Goal: Task Accomplishment & Management: Use online tool/utility

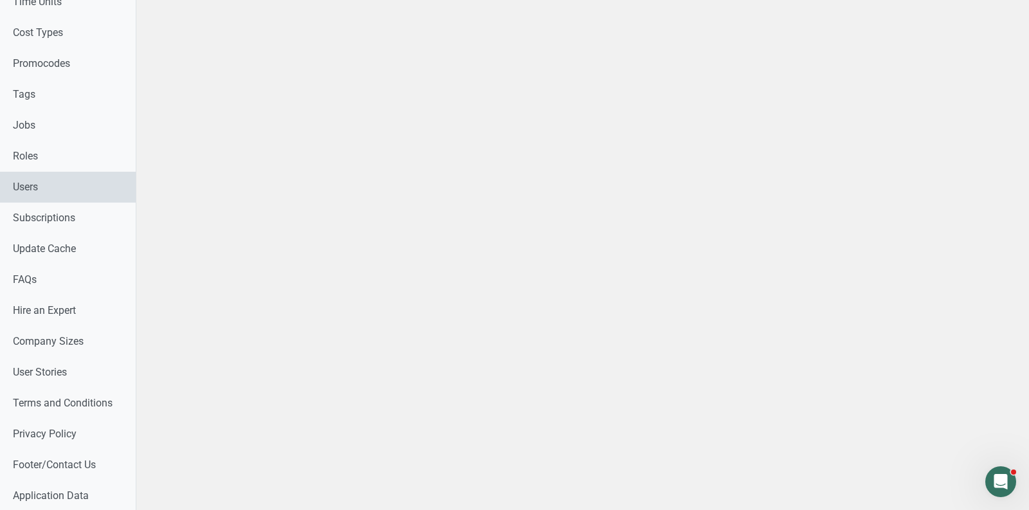
click at [42, 188] on link "Users" at bounding box center [68, 187] width 136 height 31
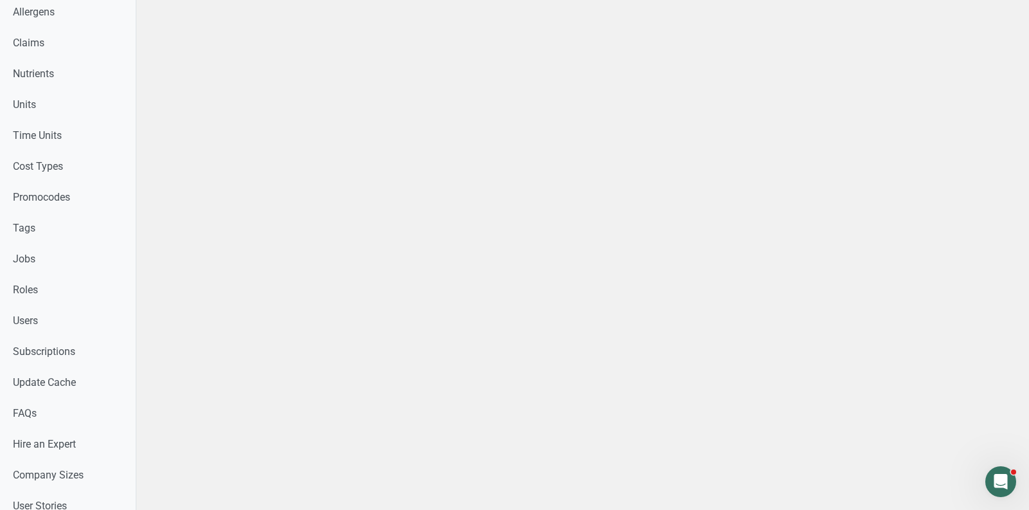
type input "cg"
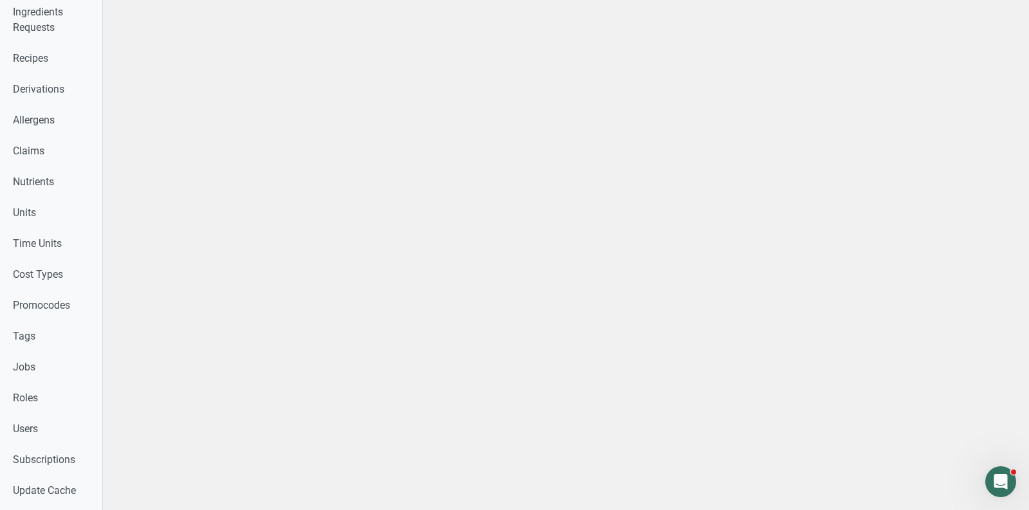
scroll to position [0, 0]
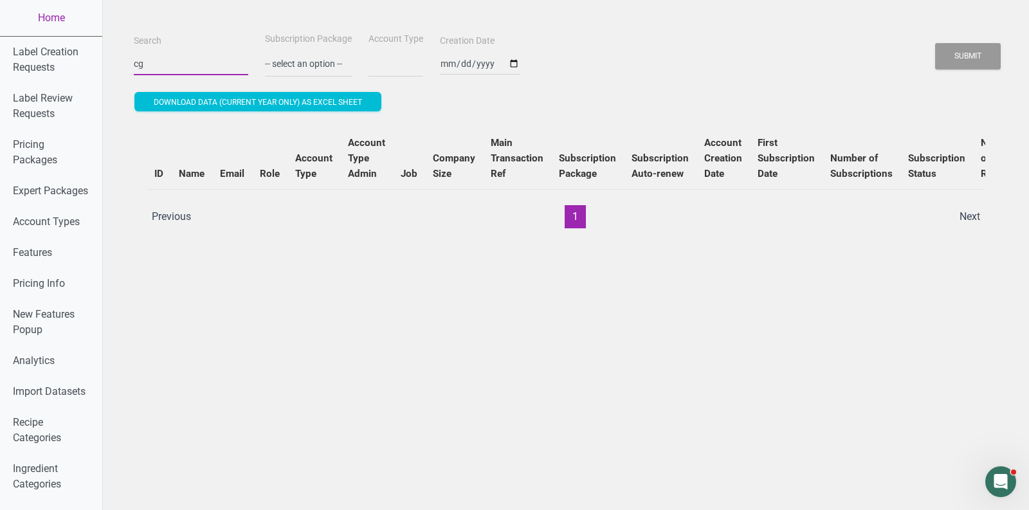
select select
type input "cge"
select select
type input "cger"
select select
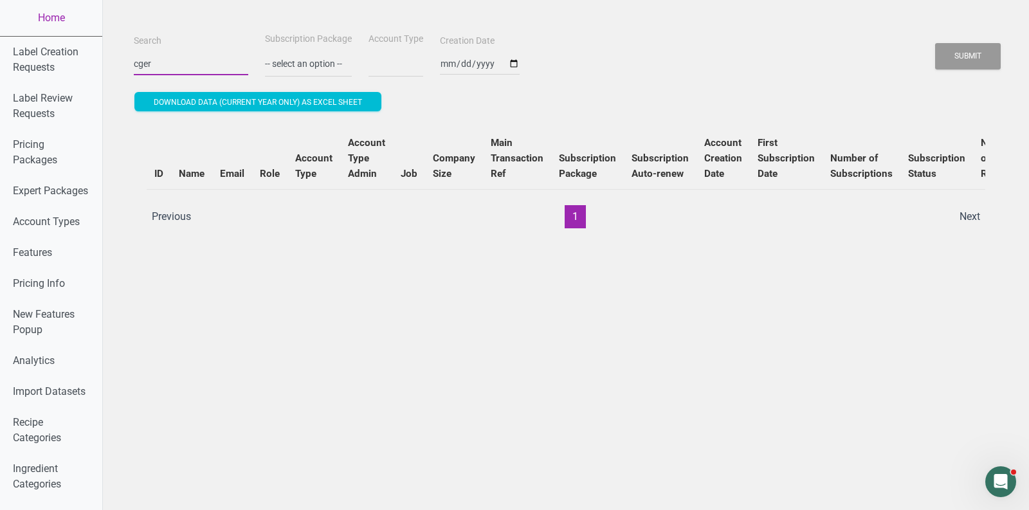
type input "cgern"
select select
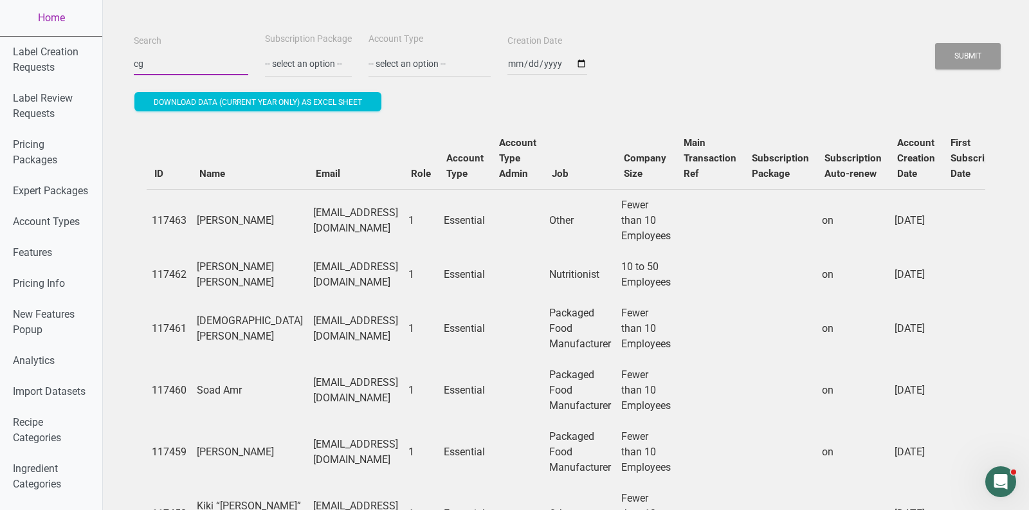
type input "c"
type input "[EMAIL_ADDRESS][PERSON_NAME][DOMAIN_NAME]"
click at [978, 68] on button "Submit" at bounding box center [968, 56] width 66 height 26
click at [975, 66] on button "Submit" at bounding box center [968, 56] width 66 height 26
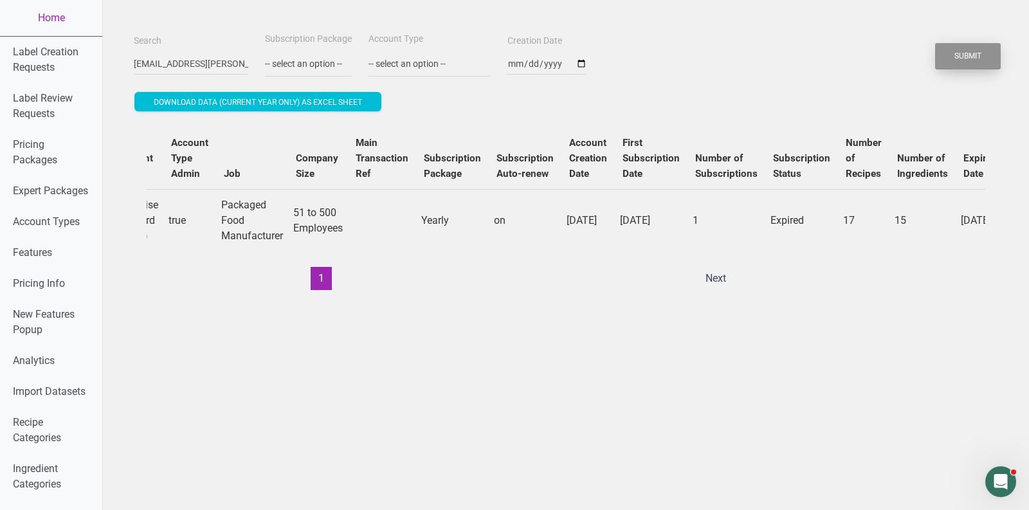
scroll to position [0, 434]
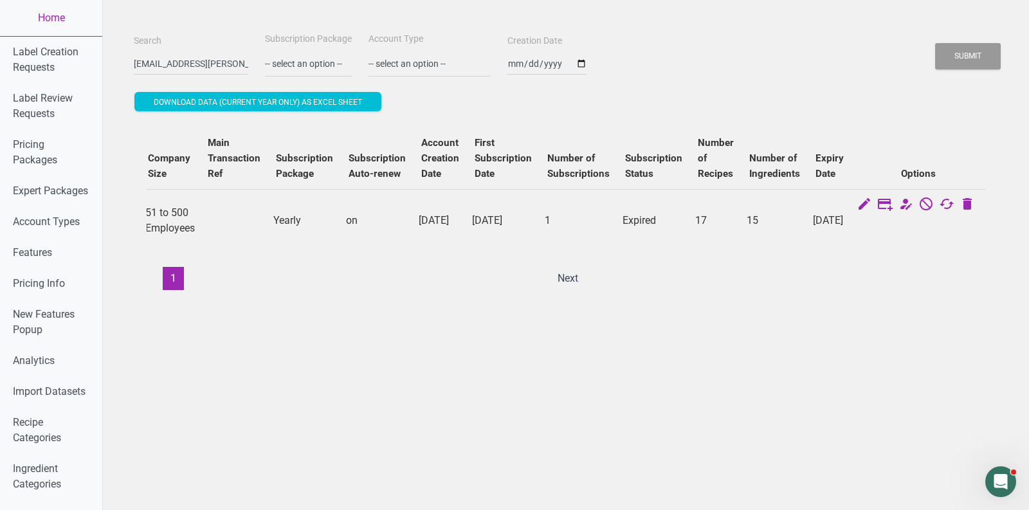
click at [696, 222] on td "17" at bounding box center [715, 220] width 51 height 62
copy td "17"
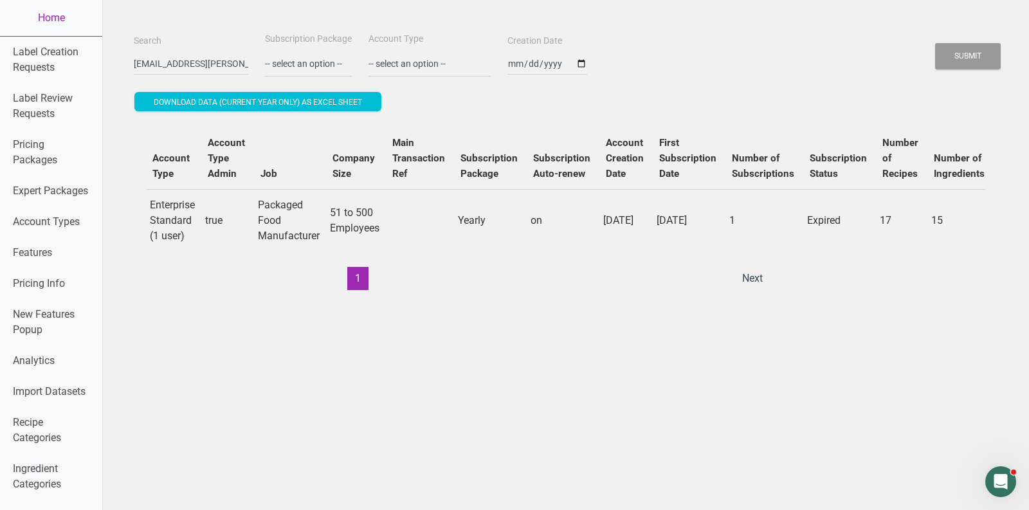
scroll to position [0, 0]
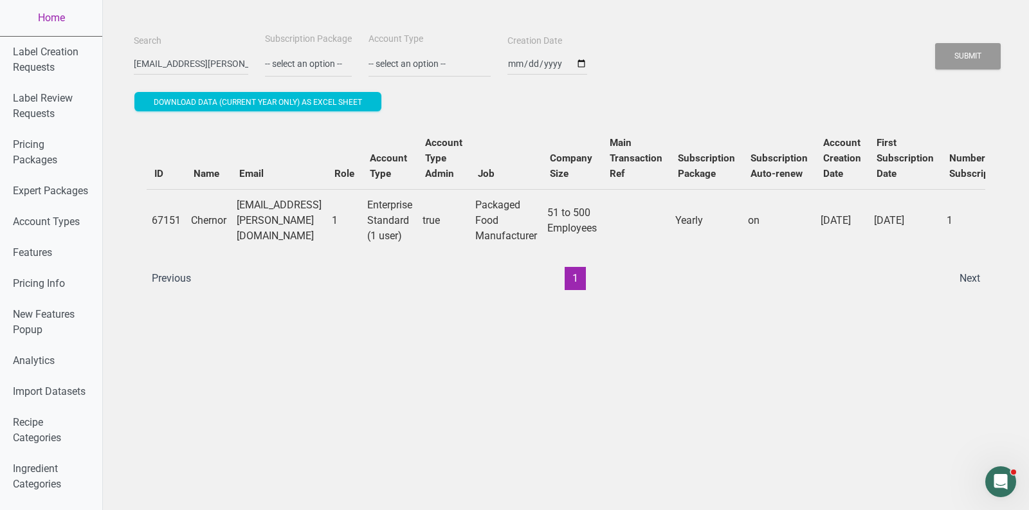
click at [212, 228] on td "Chernor" at bounding box center [209, 220] width 46 height 62
click at [209, 222] on td "Chernor" at bounding box center [209, 220] width 46 height 62
copy td "Chernor"
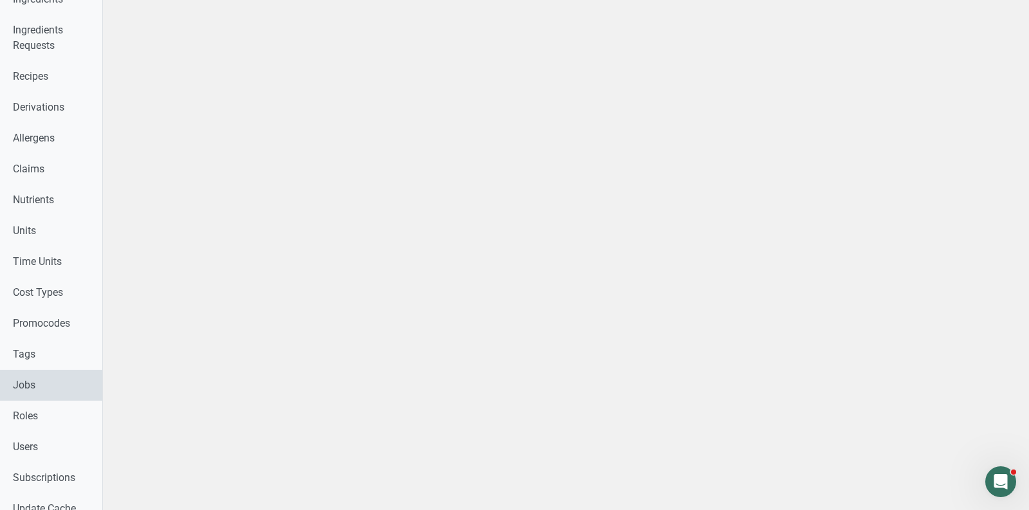
scroll to position [513, 0]
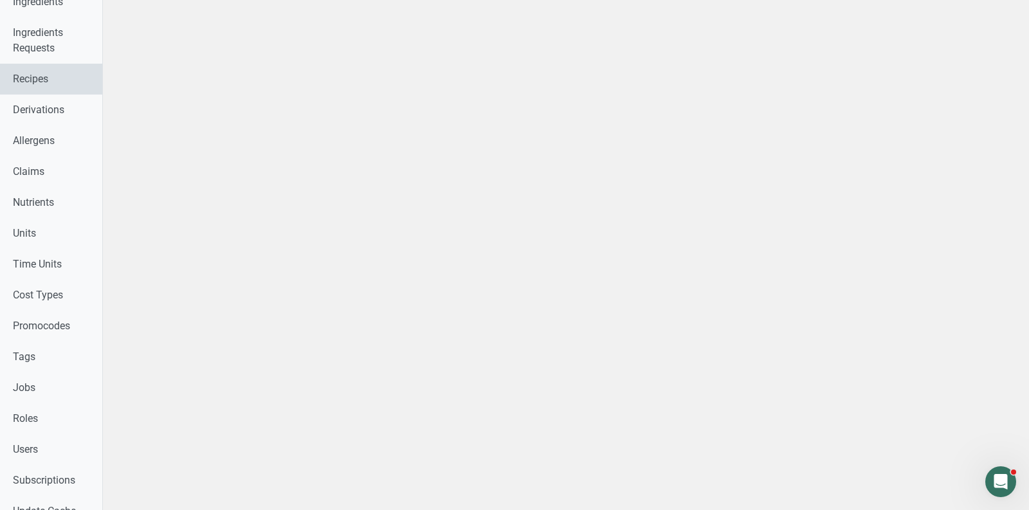
click at [50, 84] on link "Recipes" at bounding box center [51, 79] width 102 height 31
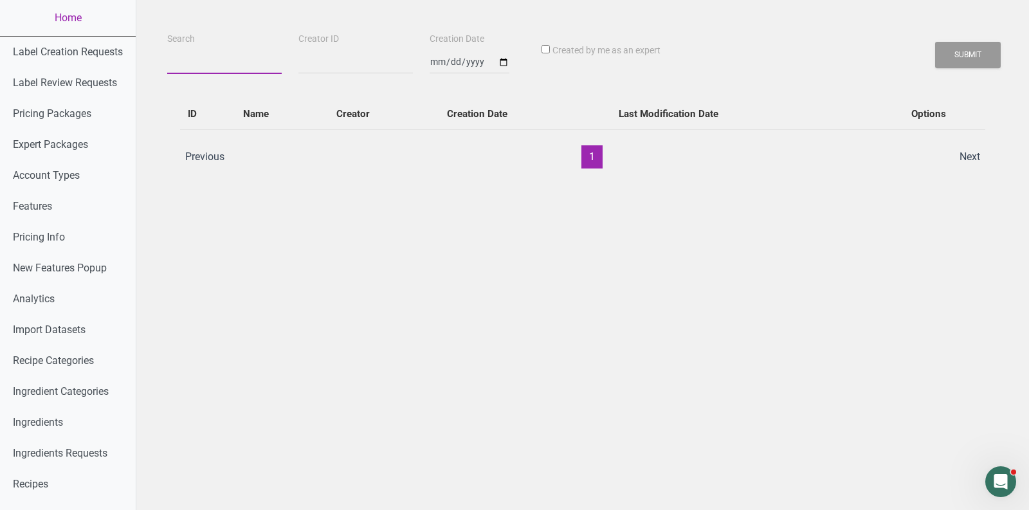
click at [245, 60] on input "Search" at bounding box center [224, 62] width 114 height 23
paste input "Chernor"
type input "Chernor"
click at [935, 42] on button "Submit" at bounding box center [968, 55] width 66 height 26
click at [981, 60] on button "Submit" at bounding box center [968, 55] width 66 height 26
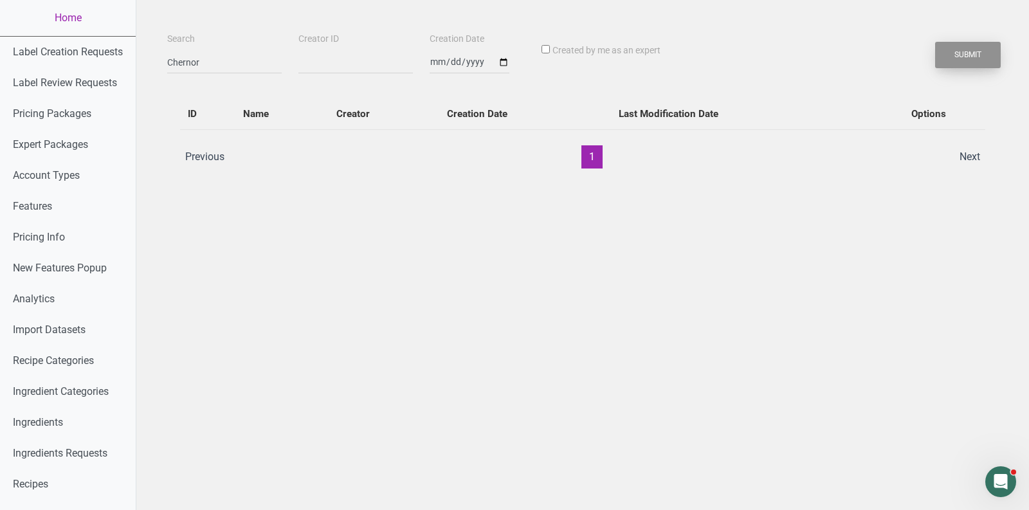
click at [981, 60] on button "Submit" at bounding box center [968, 55] width 66 height 26
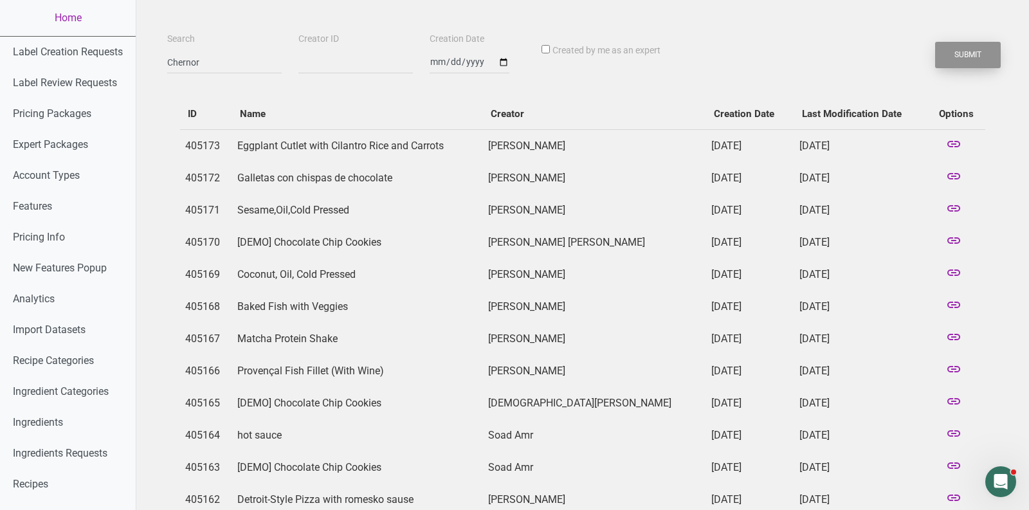
click at [981, 60] on button "Submit" at bounding box center [968, 55] width 66 height 26
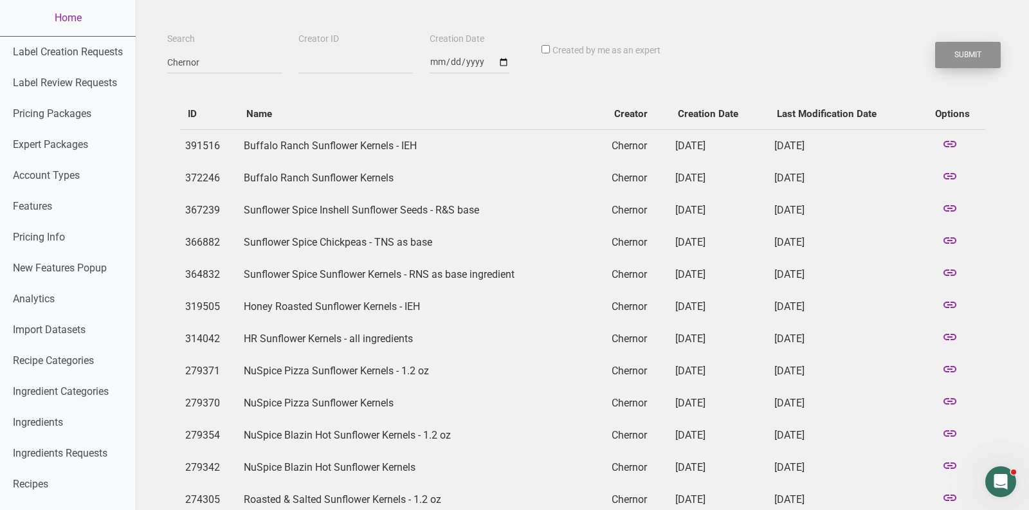
click at [974, 56] on button "Submit" at bounding box center [968, 55] width 66 height 26
drag, startPoint x: 784, startPoint y: 147, endPoint x: 893, endPoint y: 147, distance: 108.7
click at [893, 147] on td "[DATE]" at bounding box center [844, 145] width 150 height 33
copy td "[DATE]"
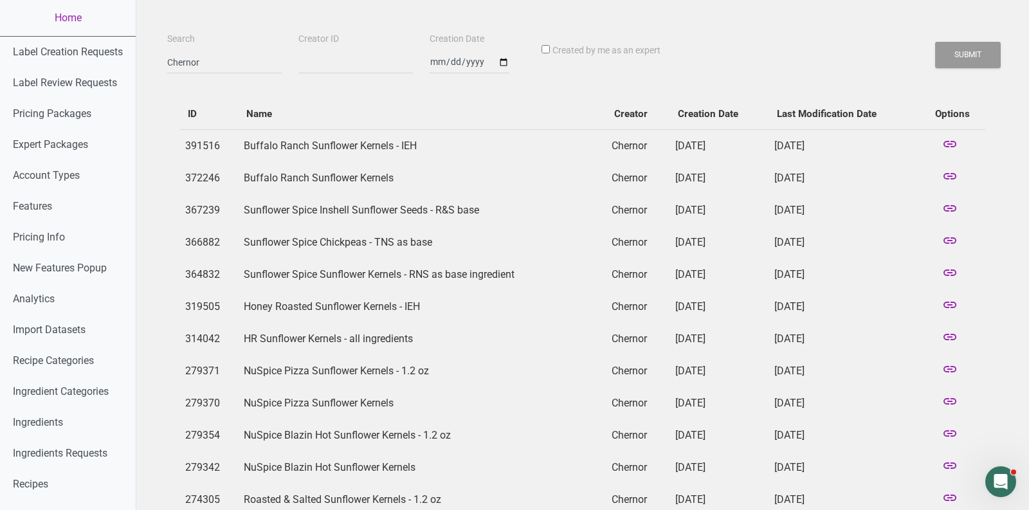
click at [815, 204] on td "[DATE]" at bounding box center [844, 210] width 150 height 32
click at [813, 168] on td "[DATE]" at bounding box center [844, 178] width 150 height 32
copy tr "[DATE]"
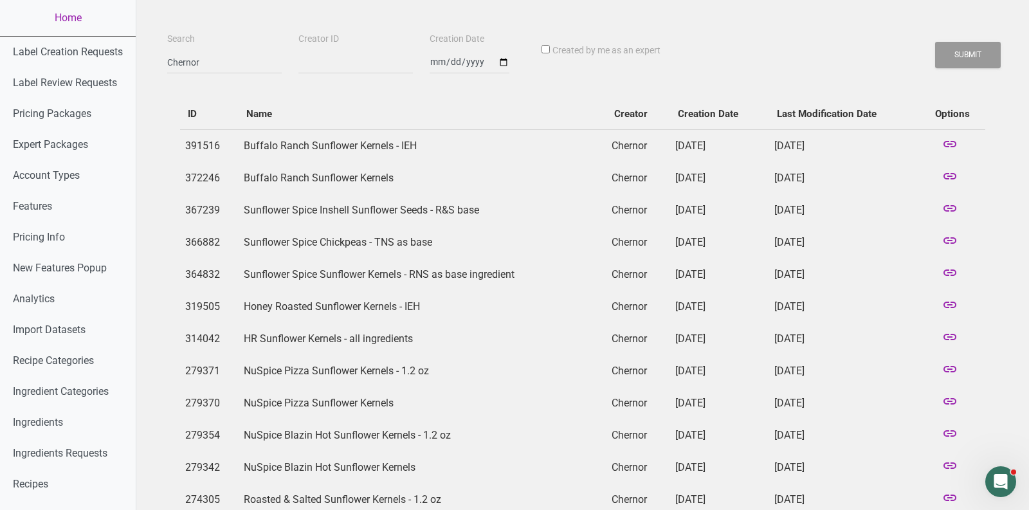
click at [819, 207] on td "[DATE]" at bounding box center [844, 210] width 150 height 32
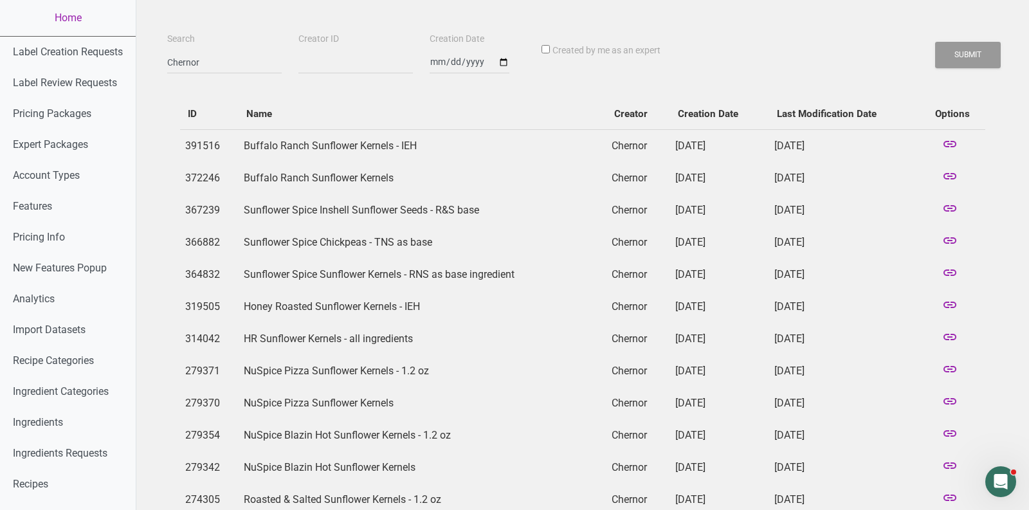
click at [810, 249] on td "[DATE]" at bounding box center [844, 242] width 150 height 32
click at [809, 244] on td "[DATE]" at bounding box center [844, 242] width 150 height 32
copy tr "[DATE]"
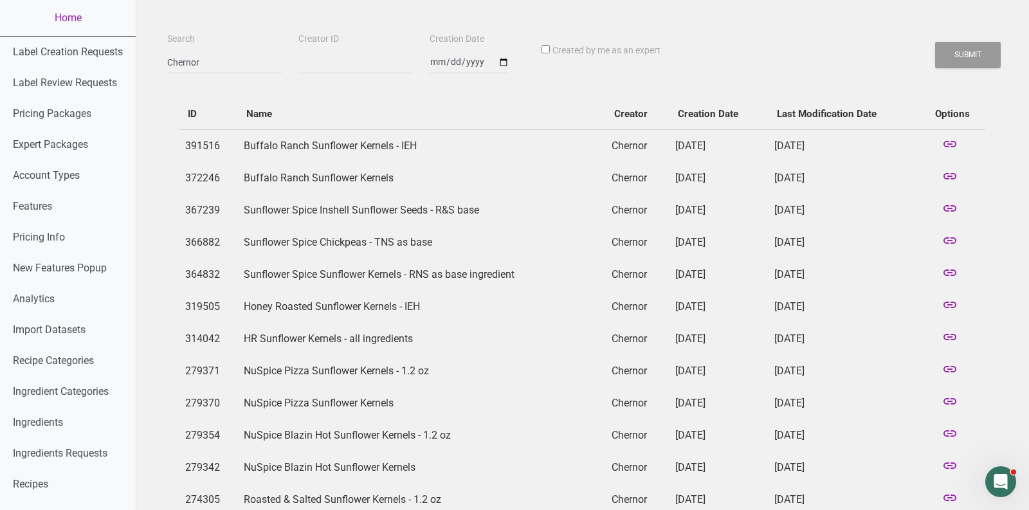
click at [812, 302] on td "[DATE]" at bounding box center [844, 307] width 150 height 32
copy tr "[DATE]"
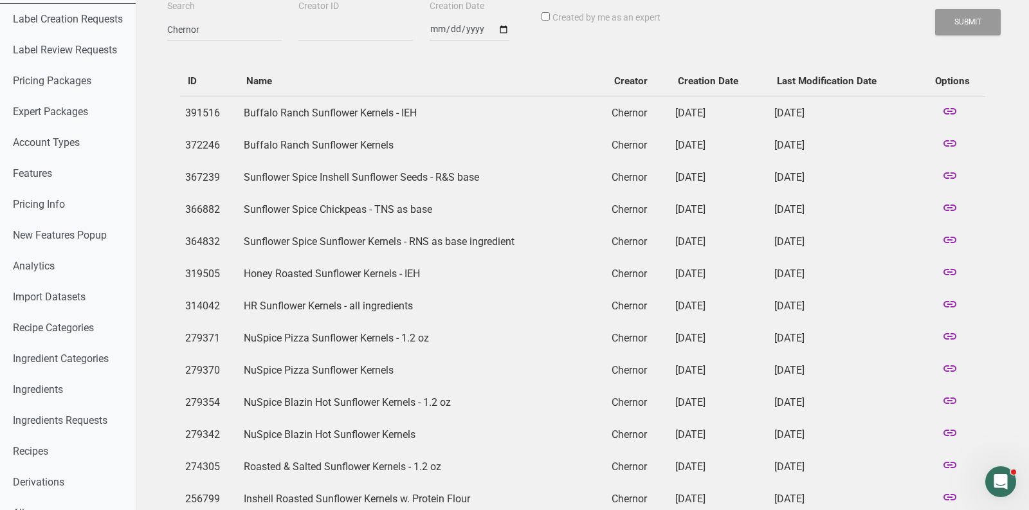
scroll to position [44, 0]
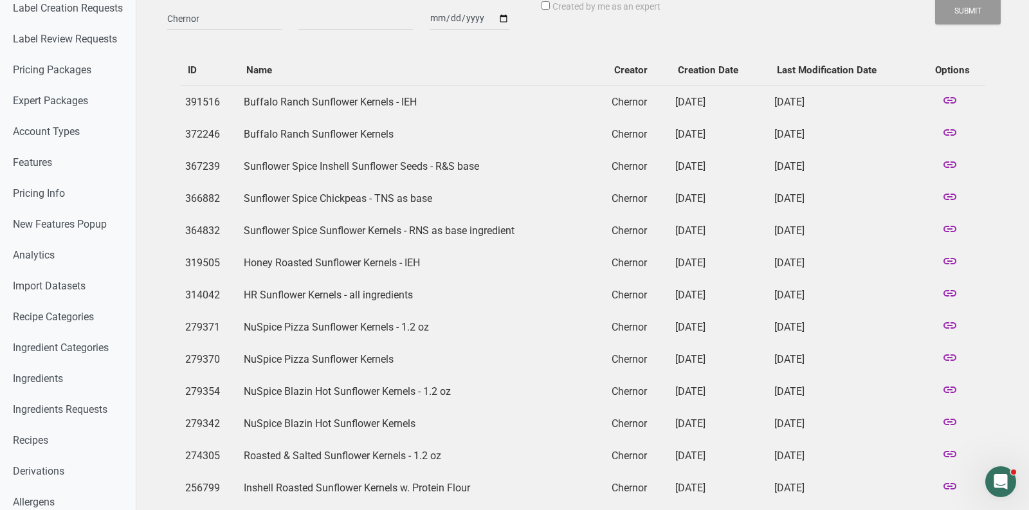
click at [818, 304] on td "[DATE]" at bounding box center [844, 295] width 150 height 32
copy tr "[DATE]"
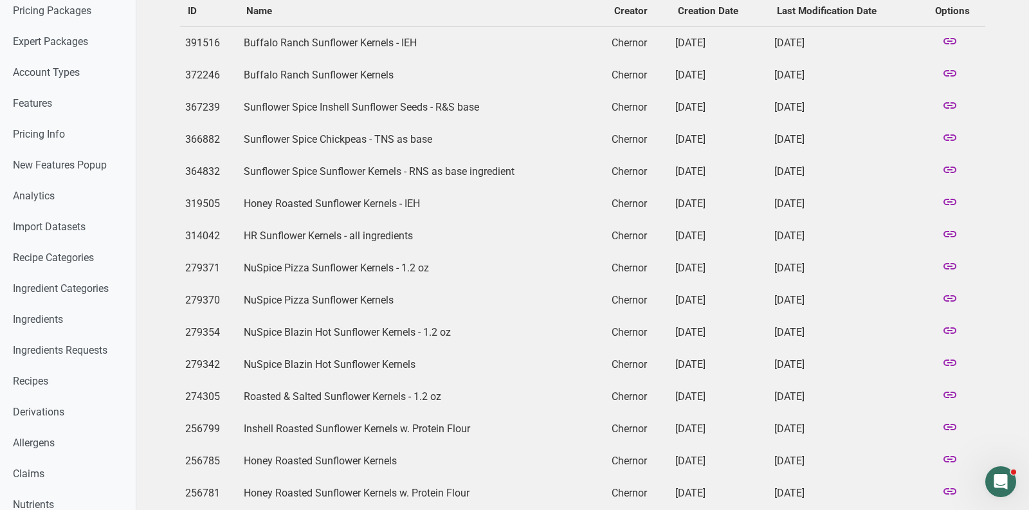
scroll to position [0, 0]
